Goal: Task Accomplishment & Management: Manage account settings

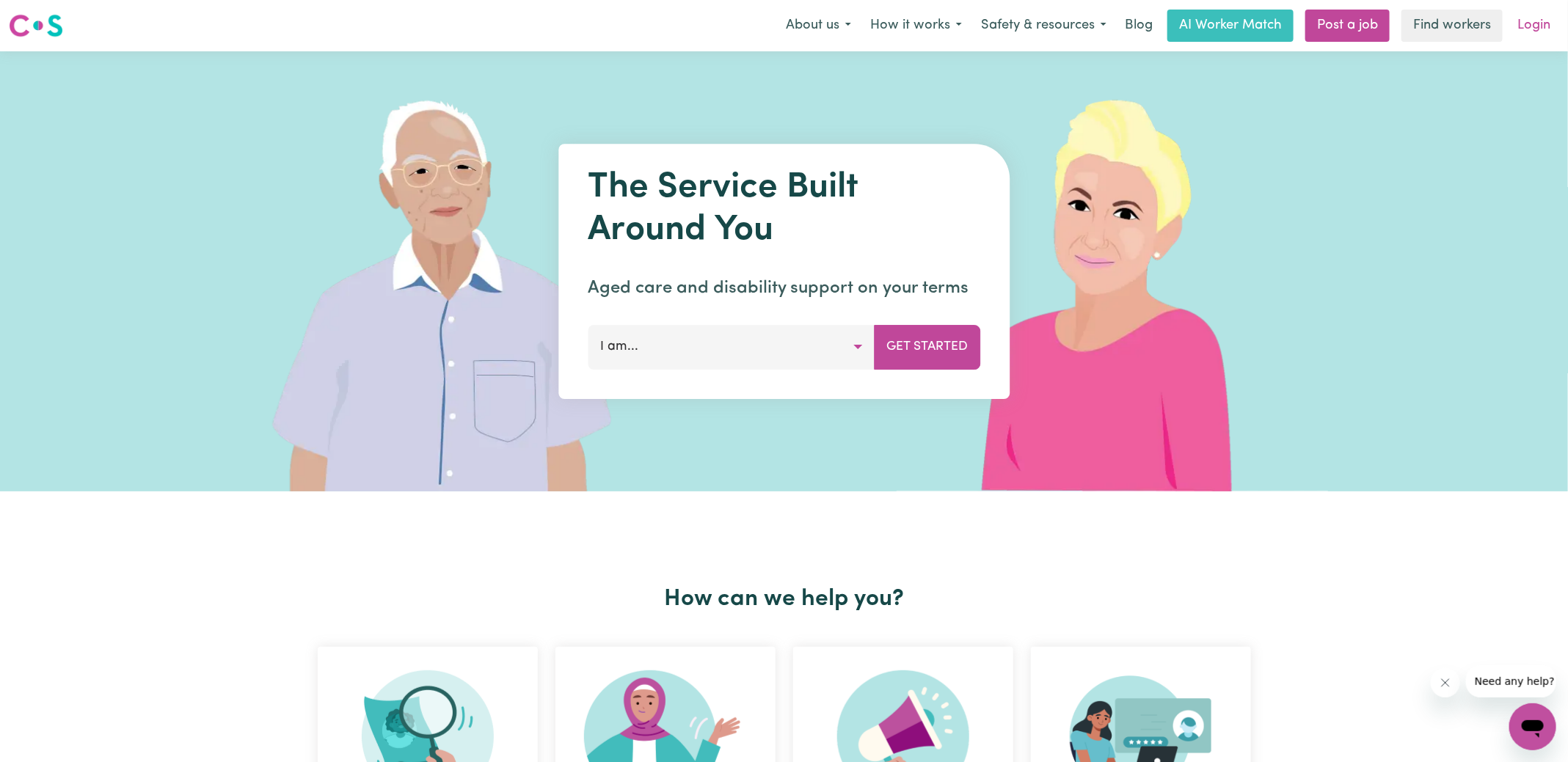
click at [1554, 24] on link "Login" at bounding box center [1534, 25] width 51 height 32
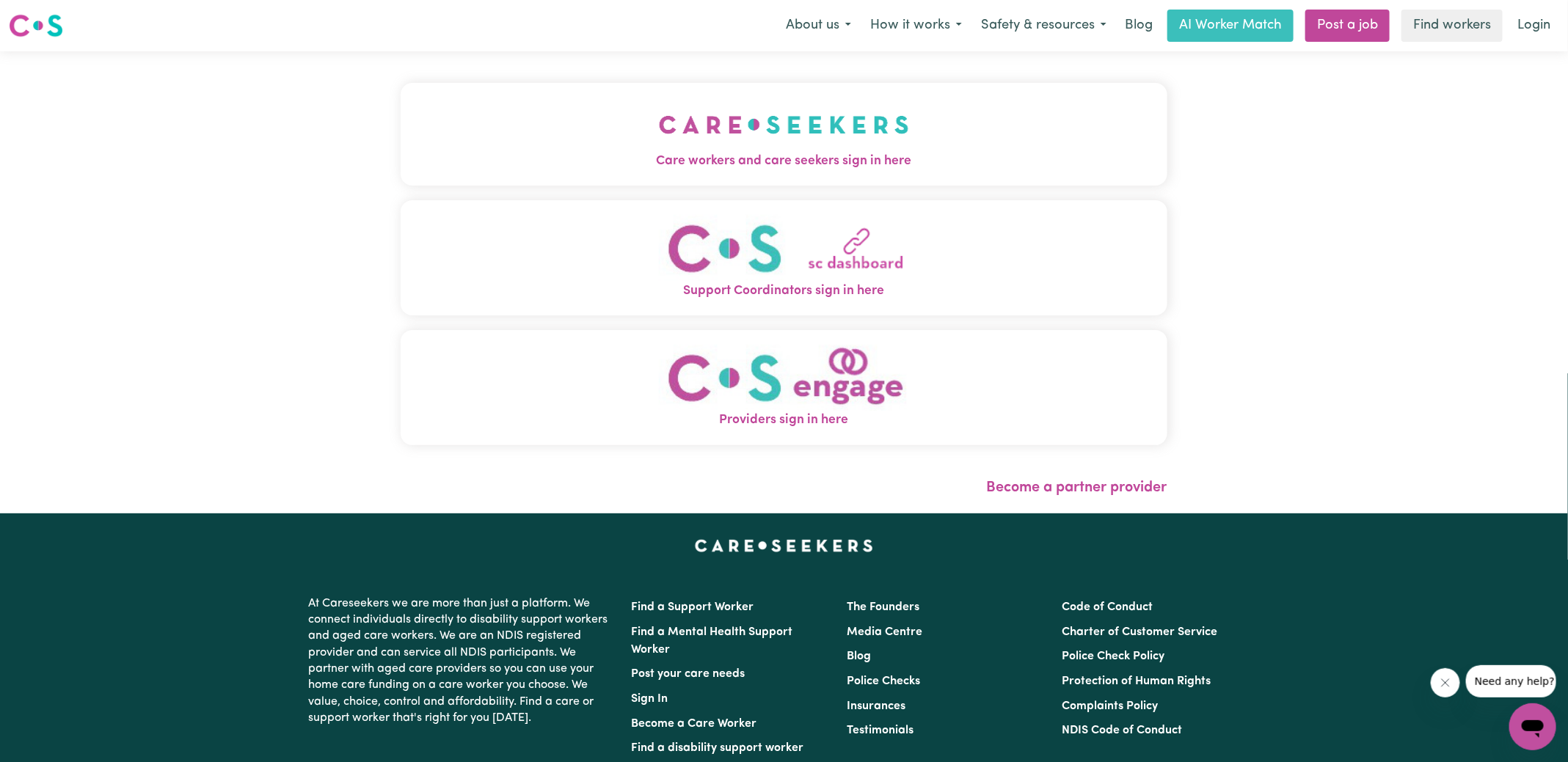
click at [832, 138] on img "Care workers and care seekers sign in here" at bounding box center [784, 124] width 250 height 55
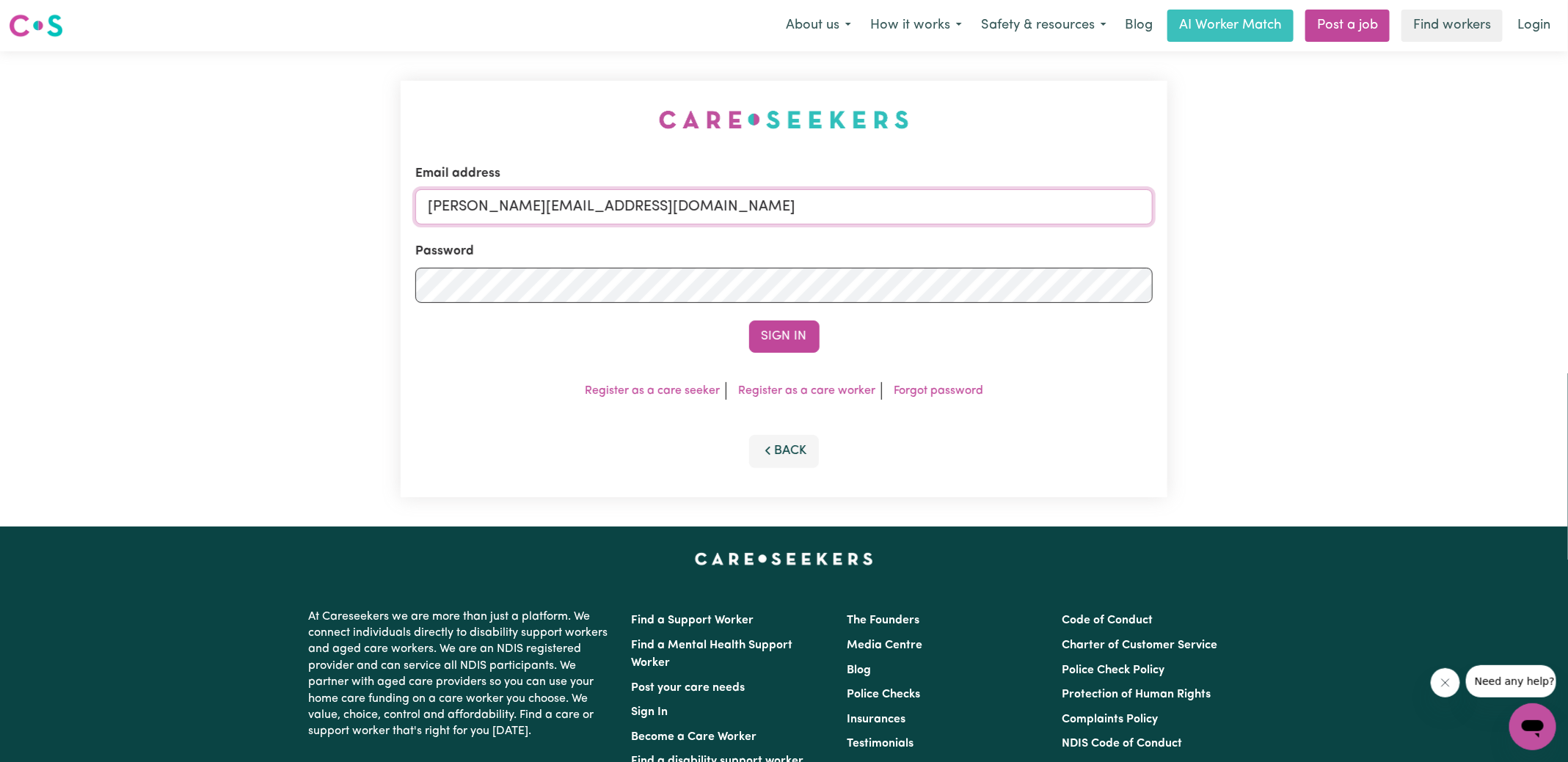
click at [713, 219] on input "[PERSON_NAME][EMAIL_ADDRESS][DOMAIN_NAME]" at bounding box center [784, 206] width 738 height 35
drag, startPoint x: 515, startPoint y: 206, endPoint x: 1089, endPoint y: 169, distance: 575.2
click at [1092, 194] on input "[EMAIL_ADDRESS][DOMAIN_NAME]" at bounding box center [784, 206] width 738 height 35
click at [637, 144] on div "Email address [EMAIL_ADDRESS][DOMAIN_NAME] Password Sign In Register as a care …" at bounding box center [783, 289] width 767 height 417
drag, startPoint x: 516, startPoint y: 211, endPoint x: 945, endPoint y: 211, distance: 429.0
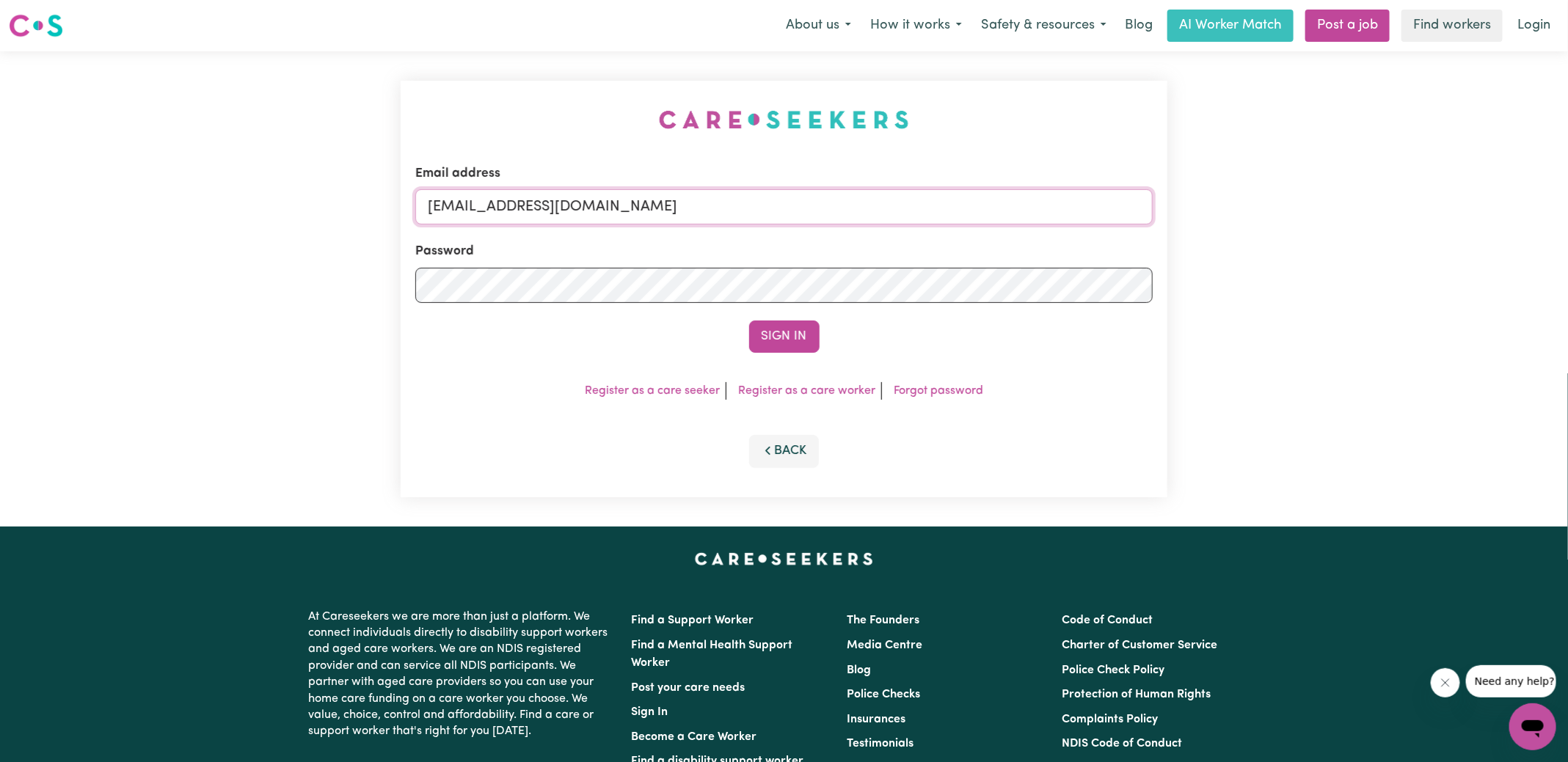
click at [945, 211] on input "[EMAIL_ADDRESS][DOMAIN_NAME]" at bounding box center [784, 206] width 738 height 35
type input "[EMAIL_ADDRESS][DOMAIN_NAME]"
click at [749, 321] on button "Sign In" at bounding box center [784, 337] width 70 height 32
